Goal: Transaction & Acquisition: Obtain resource

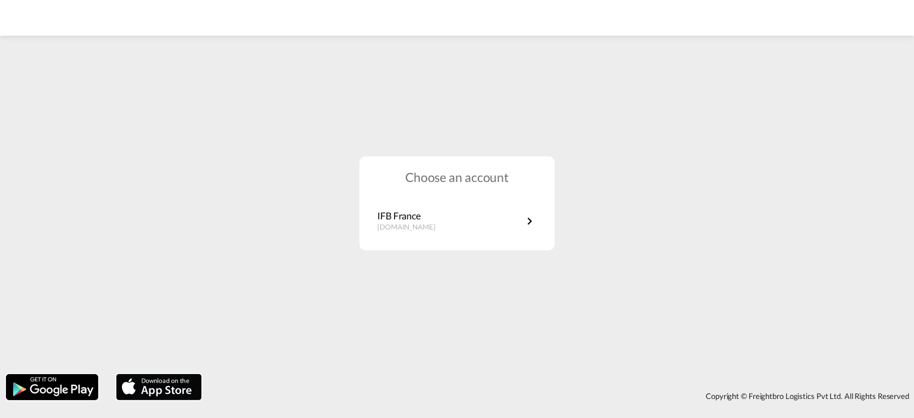
click at [477, 197] on div "Choose an account IFB France [DOMAIN_NAME]" at bounding box center [457, 204] width 195 height 95
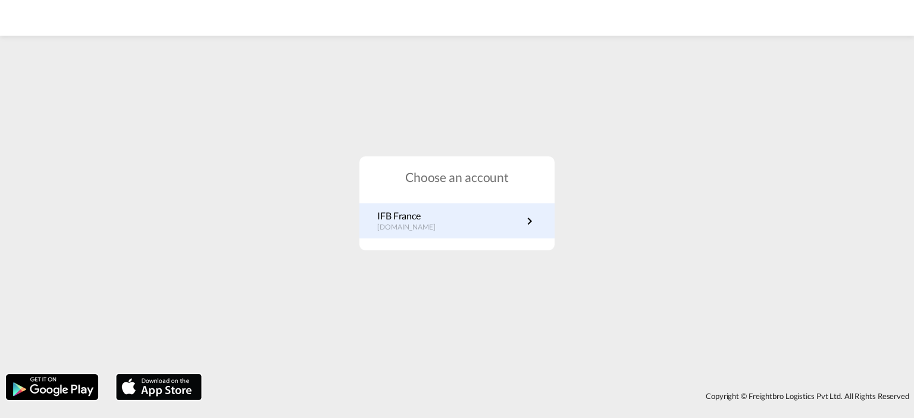
click at [473, 212] on link "IFB France [DOMAIN_NAME]" at bounding box center [457, 221] width 160 height 23
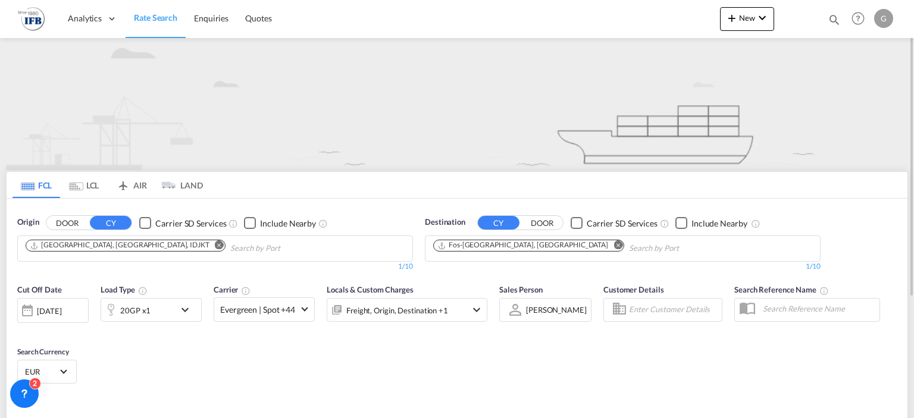
click at [215, 243] on md-icon "Remove" at bounding box center [219, 245] width 9 height 9
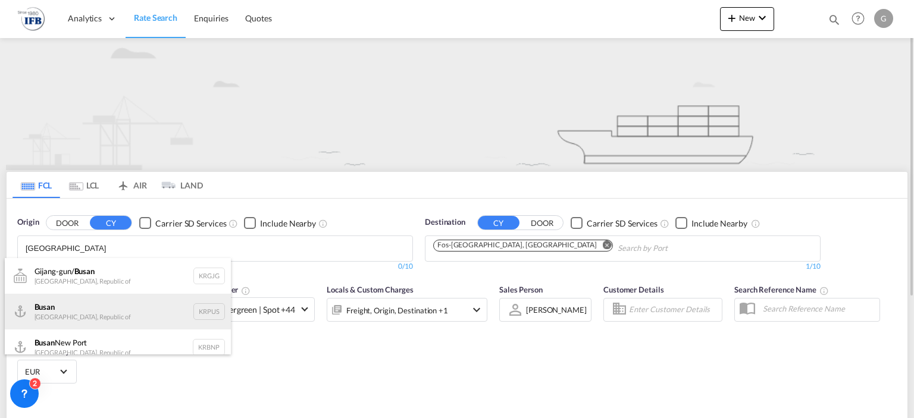
type input "BUSAN"
click at [135, 307] on div "Busan Korea, Republic of KRPUS" at bounding box center [118, 312] width 226 height 36
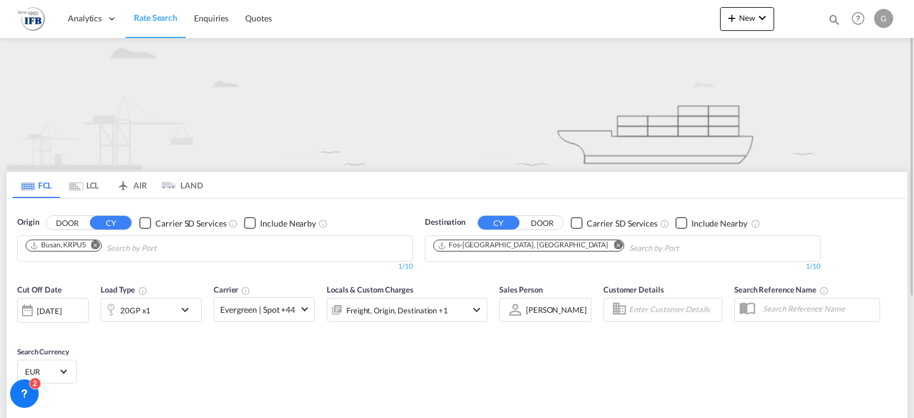
click at [614, 246] on md-icon "Remove" at bounding box center [618, 245] width 9 height 9
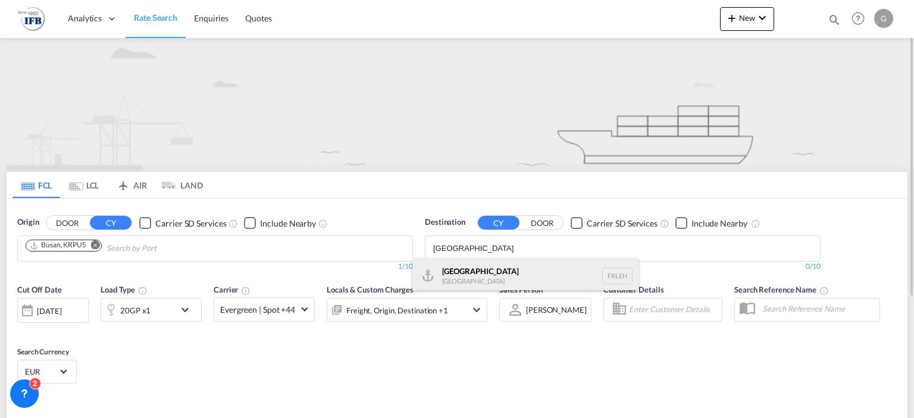
type input "LE HAVRE"
click at [491, 274] on div "Le Havre France FRLEH" at bounding box center [526, 276] width 226 height 36
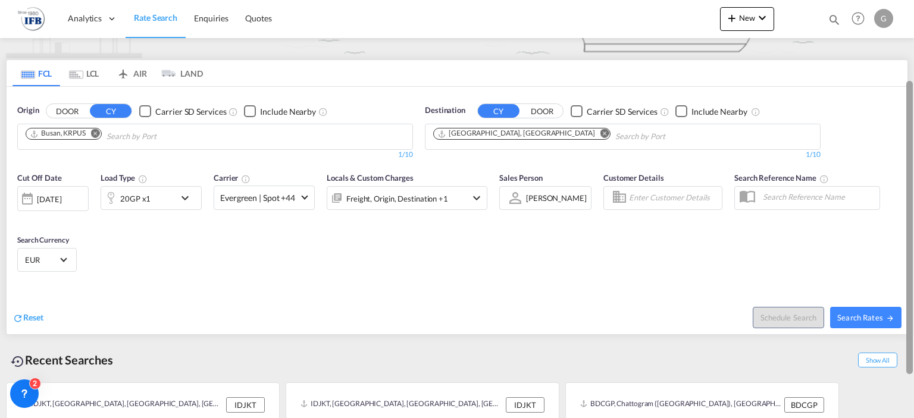
drag, startPoint x: 912, startPoint y: 179, endPoint x: 905, endPoint y: 259, distance: 80.7
click at [905, 259] on md-content "Analytics Reports Rate Search Enquiries Quotes New Quote Bookings Quotes Enquir…" at bounding box center [457, 209] width 914 height 418
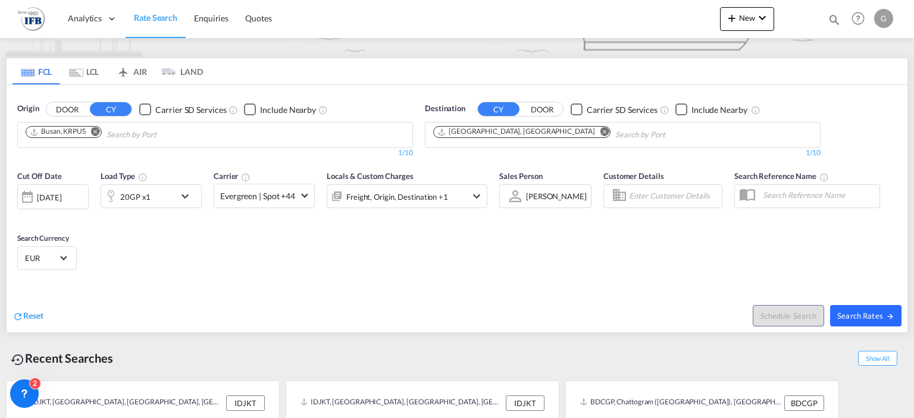
click at [845, 309] on button "Search Rates" at bounding box center [865, 315] width 71 height 21
type input "KRPUS to FRLEH / 25 Sep 2025"
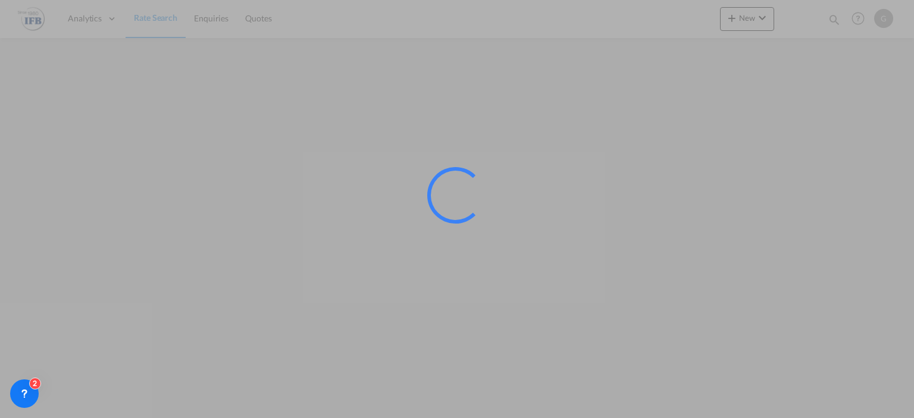
click at [162, 21] on div at bounding box center [457, 209] width 914 height 418
